Goal: Find specific page/section: Find specific page/section

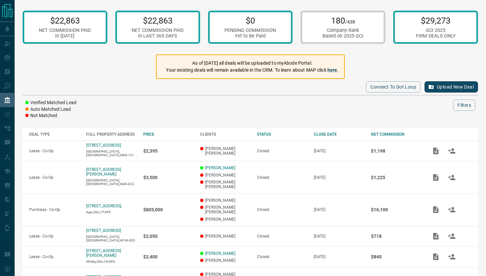
click at [242, 66] on p "As of [DATE] all deals will be uploaded to myAbode Portal." at bounding box center [252, 63] width 172 height 7
click at [247, 71] on p "Your existing deals will remain available in the CRM. To learn about MAP click …" at bounding box center [252, 70] width 172 height 7
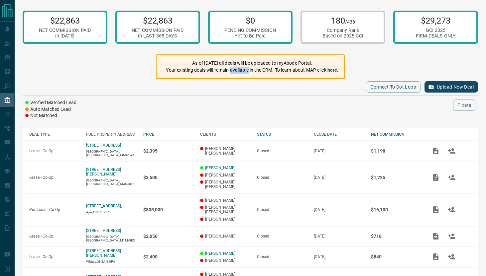
click at [247, 71] on p "Your existing deals will remain available in the CRM. To learn about MAP click …" at bounding box center [252, 70] width 172 height 7
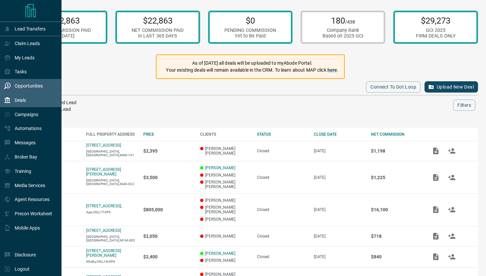
click at [32, 87] on p "Opportunities" at bounding box center [29, 85] width 28 height 5
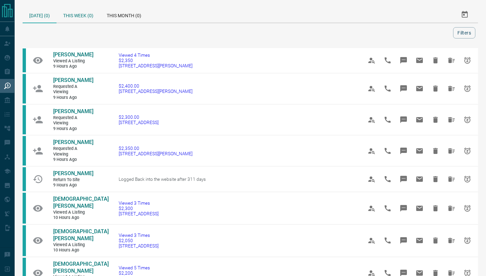
click at [78, 16] on div "This Week (0)" at bounding box center [78, 15] width 44 height 16
click at [37, 19] on div "[DATE] (0)" at bounding box center [40, 15] width 34 height 16
